Goal: Task Accomplishment & Management: Use online tool/utility

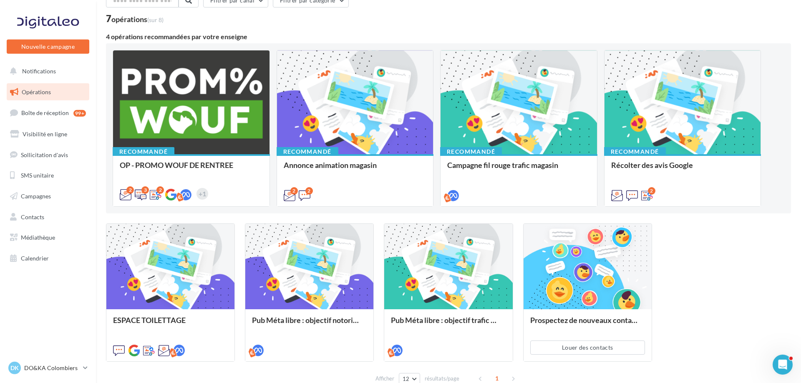
scroll to position [94, 0]
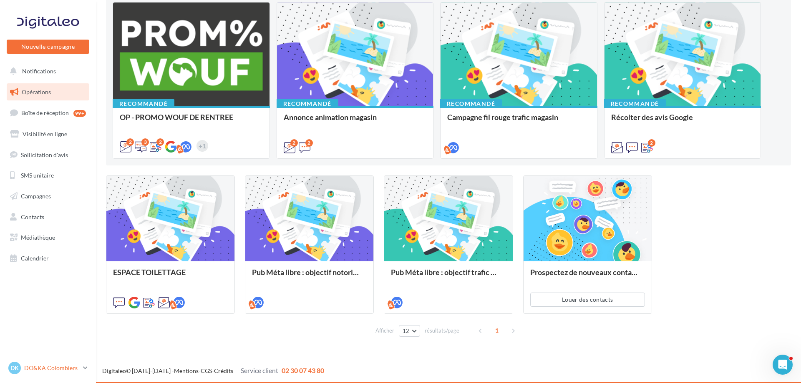
click at [47, 367] on p "DO&KA Colombiers" at bounding box center [51, 368] width 55 height 8
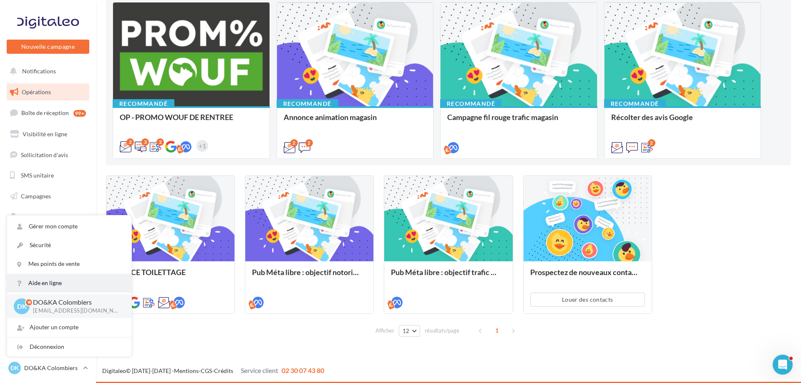
click at [66, 285] on link "Aide en ligne" at bounding box center [69, 283] width 124 height 19
click at [58, 117] on link "Boîte de réception 99+" at bounding box center [48, 113] width 86 height 18
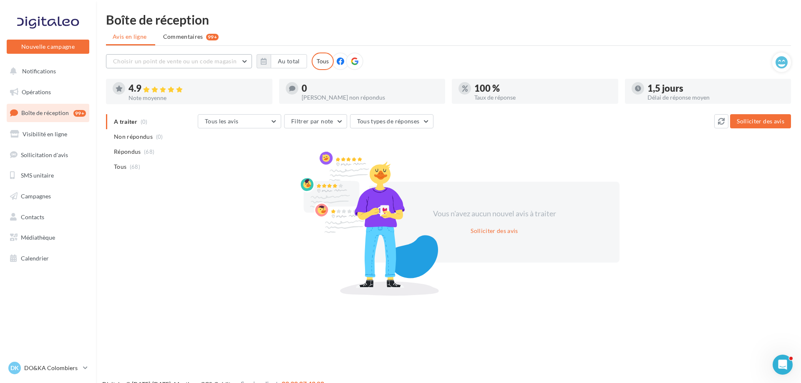
click at [182, 59] on span "Choisir un point de vente ou un code magasin" at bounding box center [174, 61] width 123 height 7
click at [41, 217] on span "Contacts" at bounding box center [32, 217] width 23 height 7
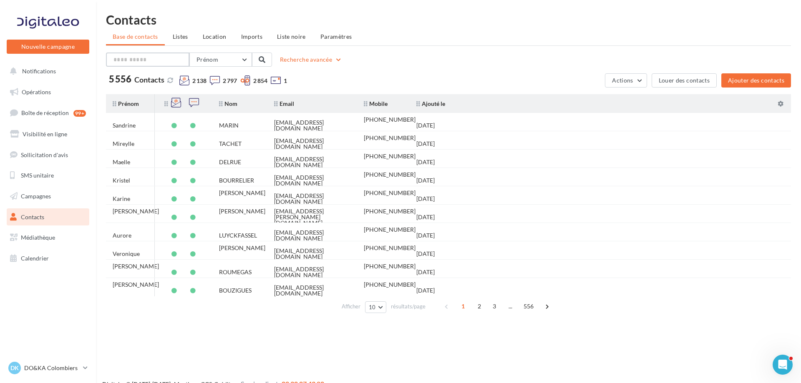
click at [154, 59] on input "text" at bounding box center [147, 60] width 83 height 14
paste input "**********"
type input "**********"
click at [232, 60] on button "Prénom" at bounding box center [220, 60] width 63 height 14
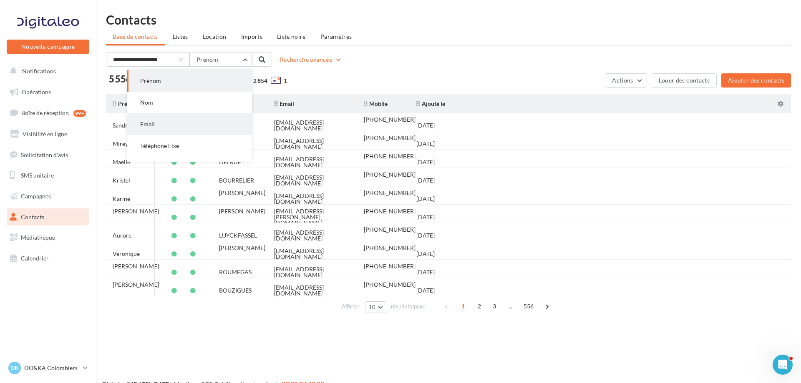
click at [171, 127] on button "Email" at bounding box center [189, 124] width 125 height 22
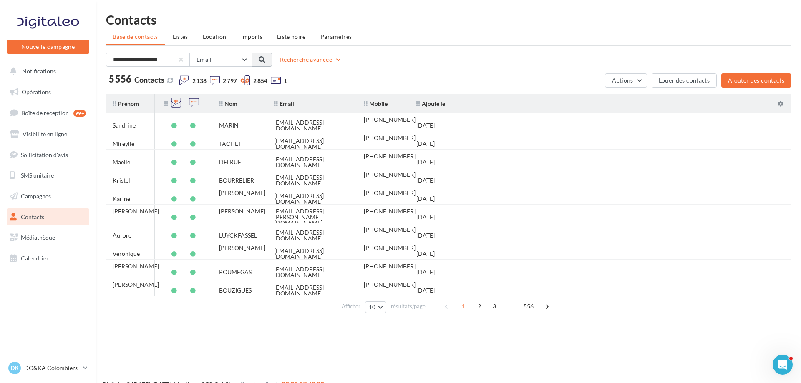
click at [269, 57] on button at bounding box center [262, 60] width 20 height 14
